Goal: Check status: Check status

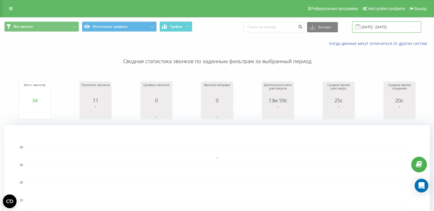
click at [388, 27] on input "[DATE] - [DATE]" at bounding box center [386, 26] width 69 height 11
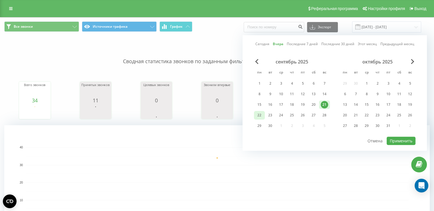
click at [258, 115] on div "22" at bounding box center [259, 114] width 7 height 7
click at [404, 138] on button "Применить" at bounding box center [401, 140] width 29 height 8
type input "[DATE] - [DATE]"
